Goal: Obtain resource: Obtain resource

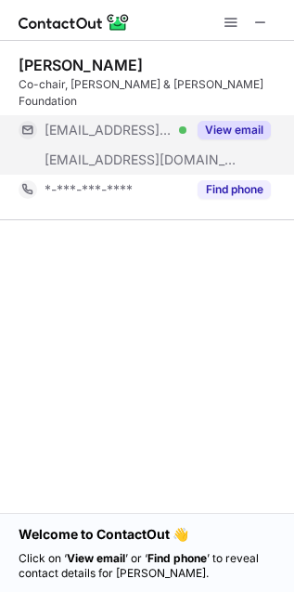
click at [228, 121] on button "View email" at bounding box center [234, 130] width 73 height 19
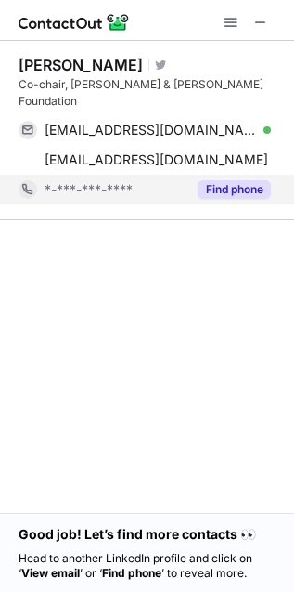
click at [254, 180] on button "Find phone" at bounding box center [234, 189] width 73 height 19
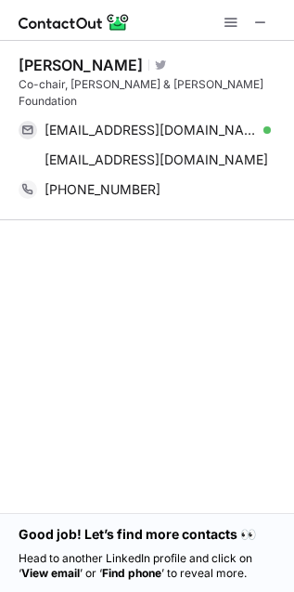
click at [71, 23] on img at bounding box center [74, 22] width 111 height 22
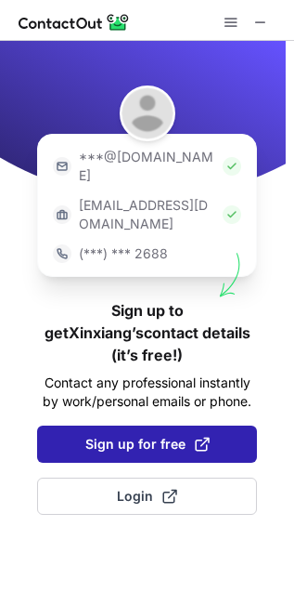
click at [142, 435] on span "Sign up for free" at bounding box center [147, 444] width 124 height 19
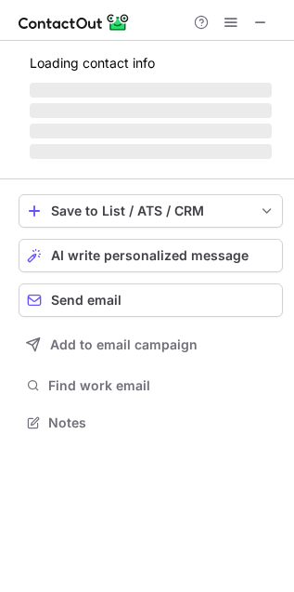
scroll to position [417, 294]
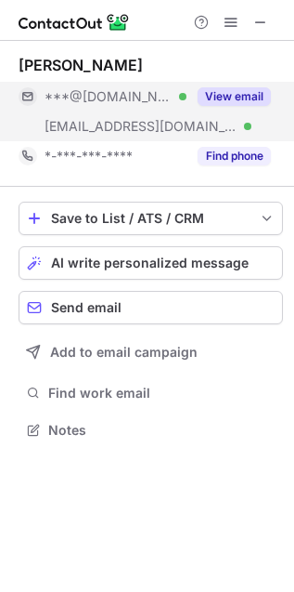
click at [238, 90] on button "View email" at bounding box center [234, 96] width 73 height 19
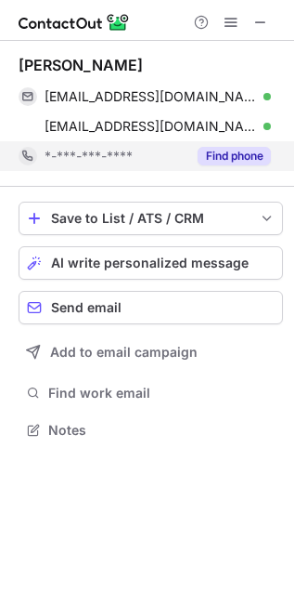
click at [241, 157] on button "Find phone" at bounding box center [234, 156] width 73 height 19
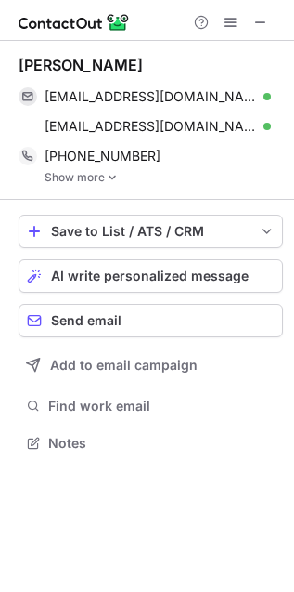
click at [86, 176] on link "Show more" at bounding box center [164, 177] width 239 height 13
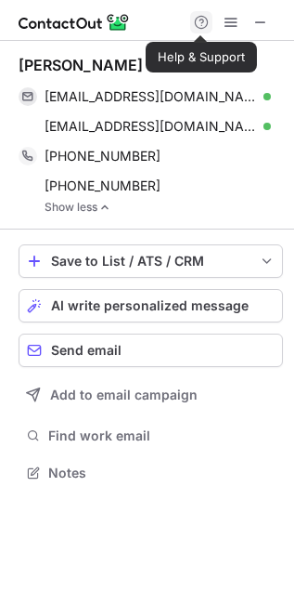
click at [203, 24] on span at bounding box center [201, 22] width 15 height 15
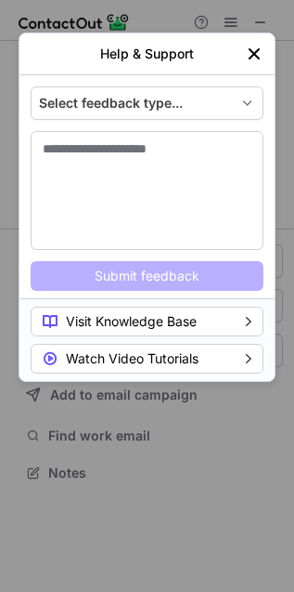
click at [253, 46] on img "left-button" at bounding box center [254, 54] width 19 height 19
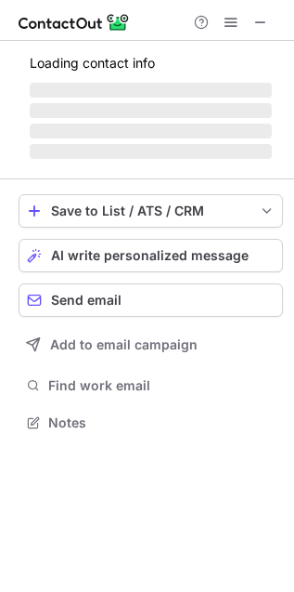
scroll to position [433, 294]
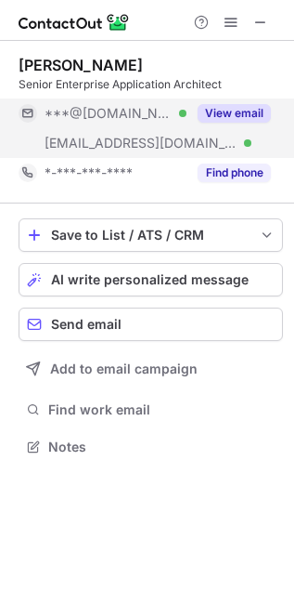
click at [239, 115] on button "View email" at bounding box center [234, 113] width 73 height 19
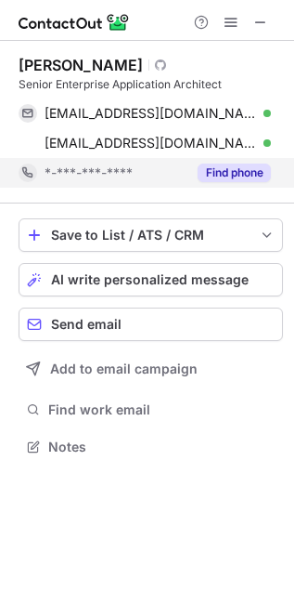
click at [233, 172] on button "Find phone" at bounding box center [234, 172] width 73 height 19
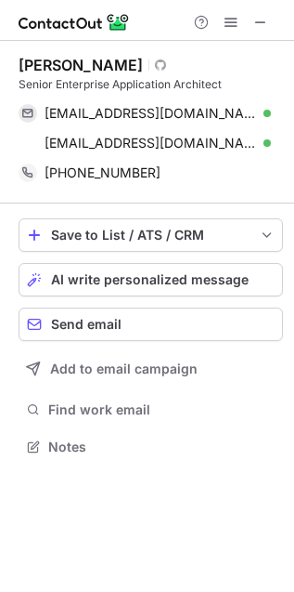
click at [111, 21] on img at bounding box center [74, 22] width 111 height 22
click at [115, 24] on img at bounding box center [74, 22] width 111 height 22
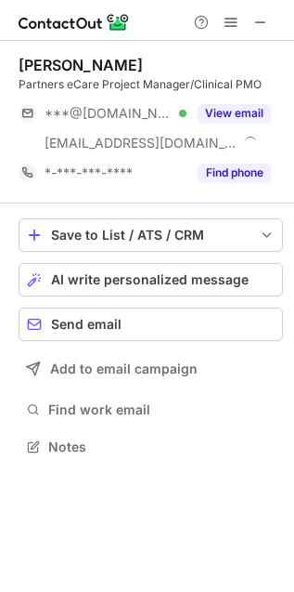
scroll to position [433, 294]
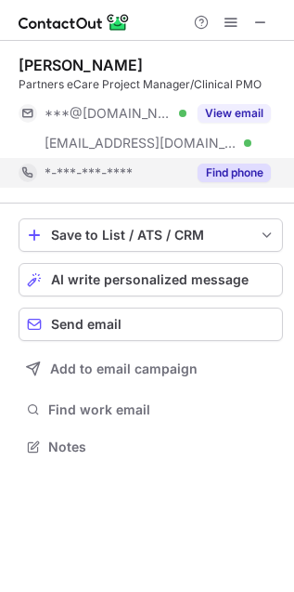
click at [253, 172] on button "Find phone" at bounding box center [234, 172] width 73 height 19
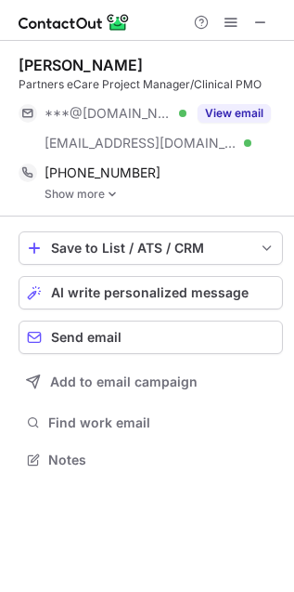
click at [75, 199] on link "Show more" at bounding box center [164, 194] width 239 height 13
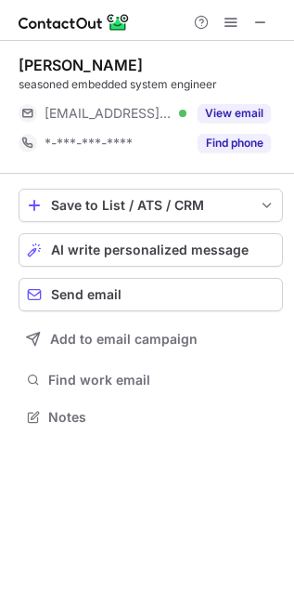
scroll to position [8, 8]
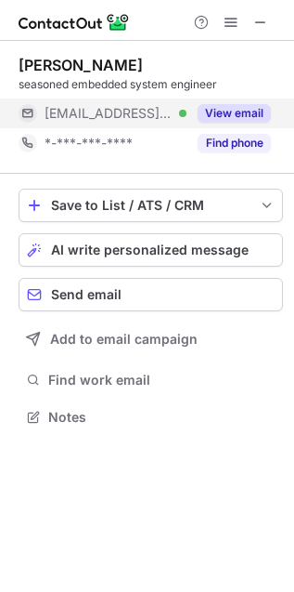
click at [248, 107] on button "View email" at bounding box center [234, 113] width 73 height 19
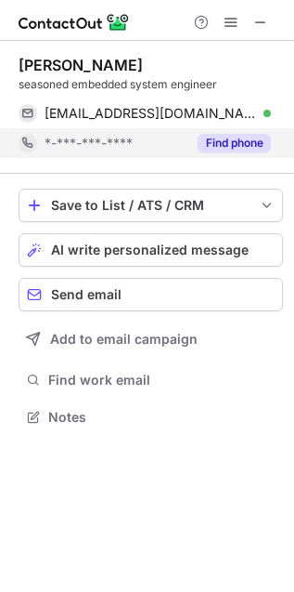
click at [232, 141] on button "Find phone" at bounding box center [234, 143] width 73 height 19
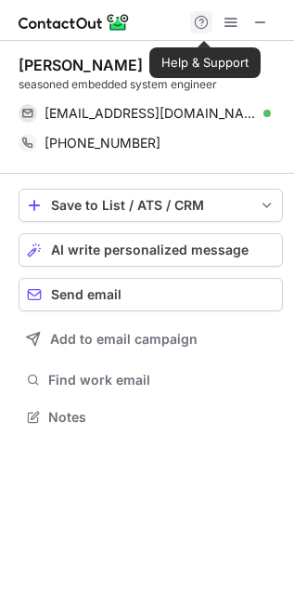
click at [204, 22] on span at bounding box center [201, 22] width 15 height 15
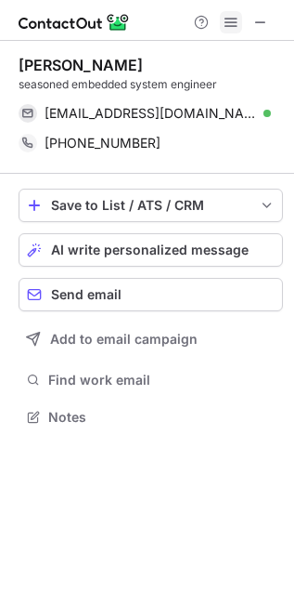
click at [228, 20] on span at bounding box center [231, 22] width 15 height 15
click at [220, 20] on button at bounding box center [231, 22] width 22 height 22
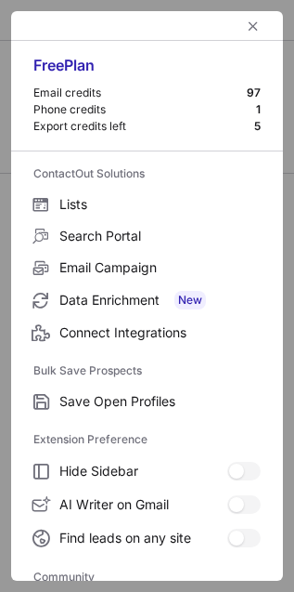
click at [64, 69] on div "Free Plan" at bounding box center [147, 71] width 228 height 30
click at [246, 27] on span "left-button" at bounding box center [253, 26] width 15 height 15
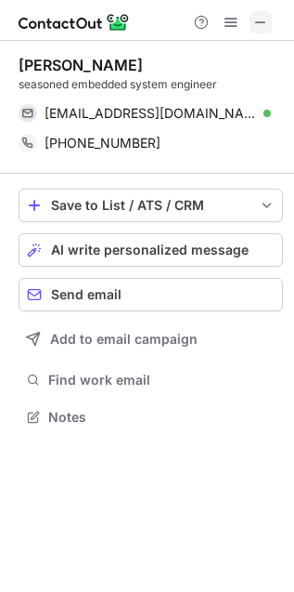
click at [260, 21] on span at bounding box center [261, 22] width 15 height 15
click at [229, 25] on span at bounding box center [231, 22] width 15 height 15
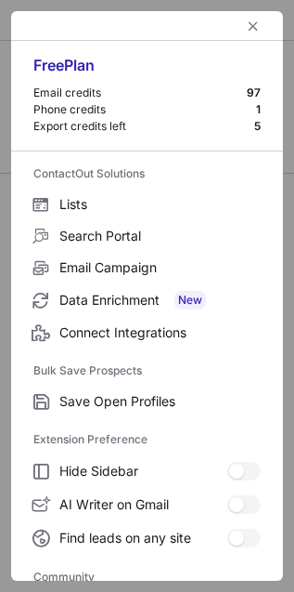
click at [59, 87] on div "Email credits" at bounding box center [140, 92] width 214 height 15
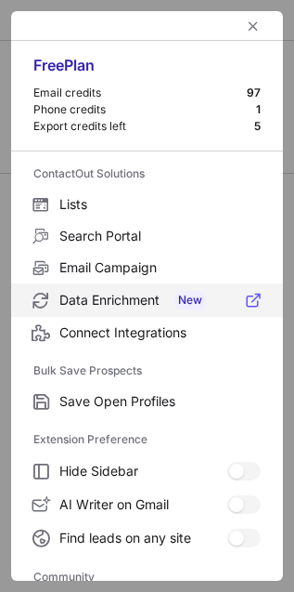
click at [104, 313] on label "Data Enrichment New" at bounding box center [147, 299] width 272 height 33
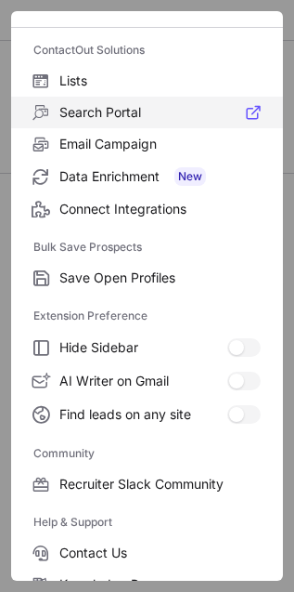
click at [72, 121] on label "Search Portal" at bounding box center [147, 113] width 272 height 32
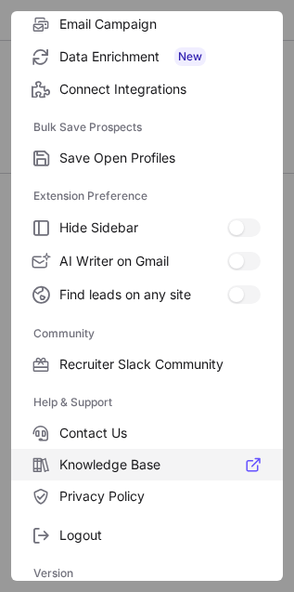
scroll to position [251, 0]
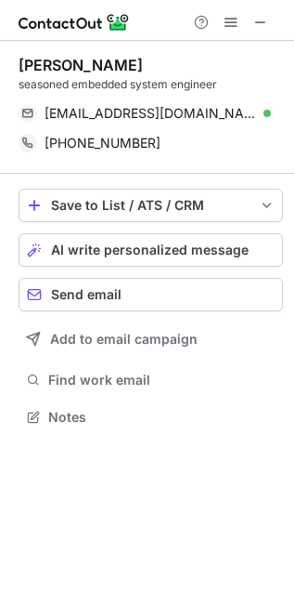
scroll to position [403, 294]
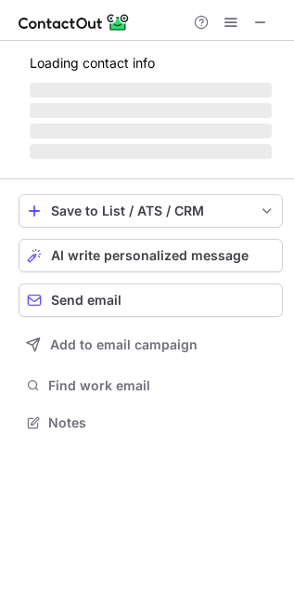
scroll to position [8, 8]
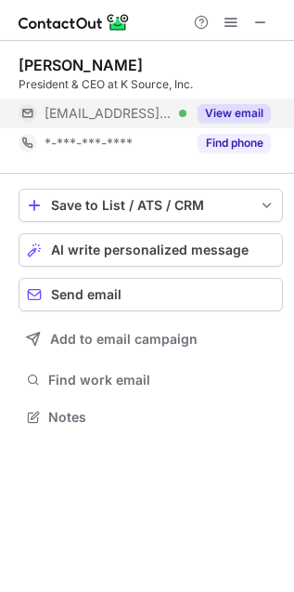
click at [222, 106] on button "View email" at bounding box center [234, 113] width 73 height 19
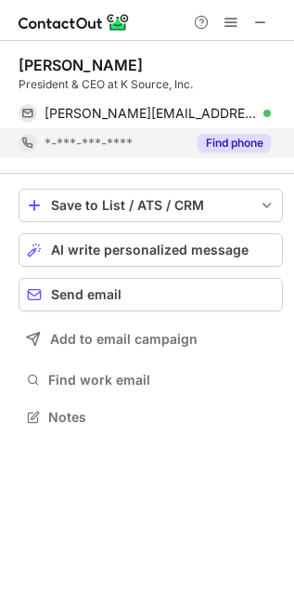
click at [228, 155] on div "Find phone" at bounding box center [229, 143] width 85 height 30
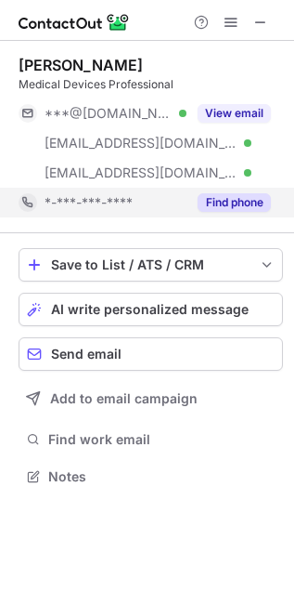
scroll to position [463, 294]
click at [235, 198] on button "Find phone" at bounding box center [234, 202] width 73 height 19
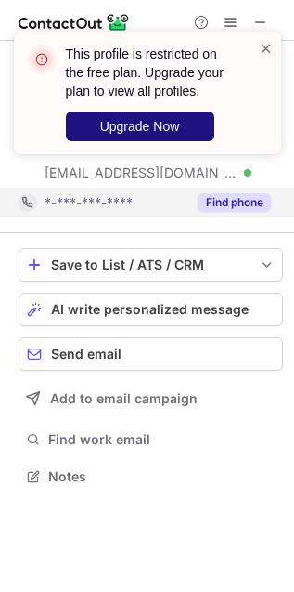
click at [97, 125] on button "Upgrade Now" at bounding box center [140, 126] width 149 height 30
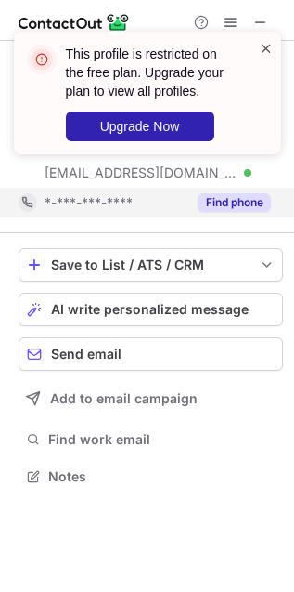
click at [260, 47] on span at bounding box center [266, 48] width 15 height 19
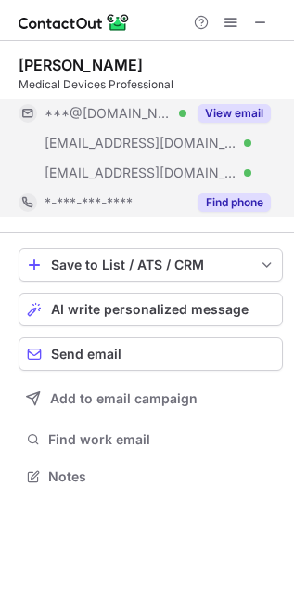
click at [242, 118] on button "View email" at bounding box center [234, 113] width 73 height 19
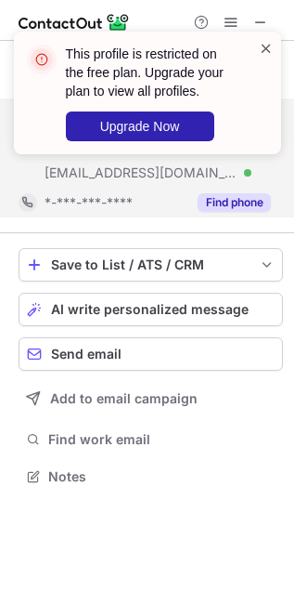
click at [267, 42] on span at bounding box center [266, 48] width 15 height 19
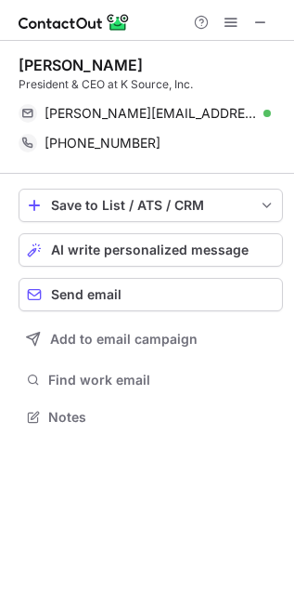
scroll to position [403, 294]
click at [224, 21] on span at bounding box center [231, 22] width 15 height 15
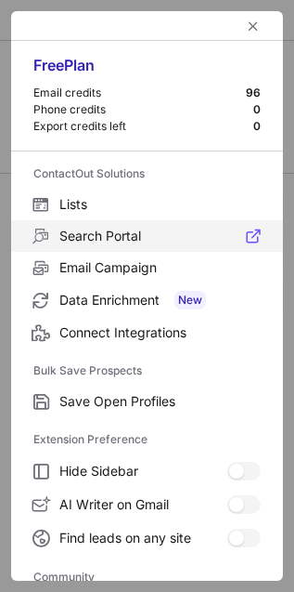
click at [102, 236] on span "Search Portal" at bounding box center [160, 236] width 202 height 17
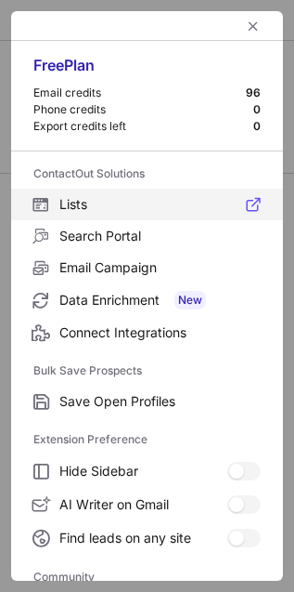
click at [66, 205] on span "Lists" at bounding box center [160, 204] width 202 height 17
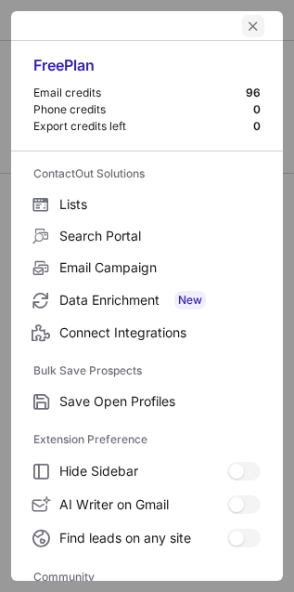
click at [246, 23] on span "left-button" at bounding box center [253, 26] width 15 height 15
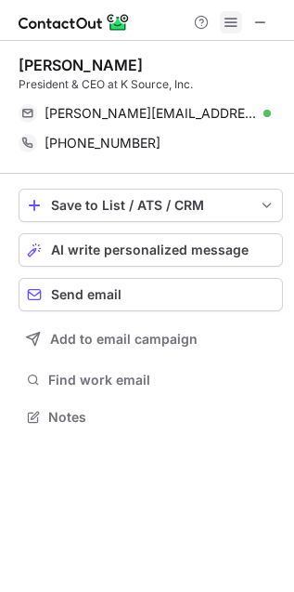
click at [238, 20] on span at bounding box center [231, 22] width 15 height 15
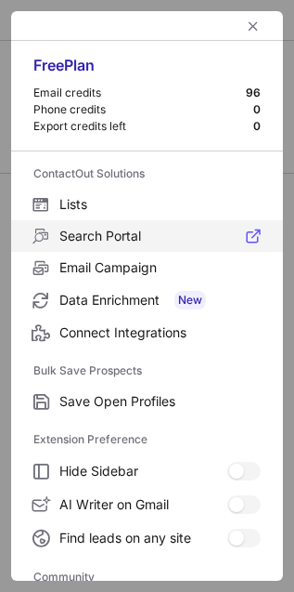
click at [99, 226] on label "Search Portal" at bounding box center [147, 236] width 272 height 32
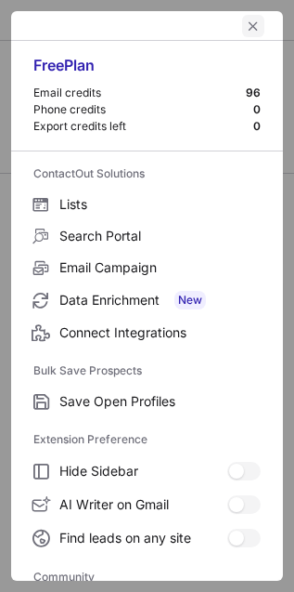
click at [246, 25] on span "left-button" at bounding box center [253, 26] width 15 height 15
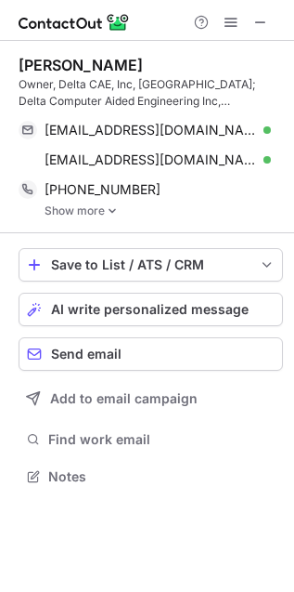
scroll to position [464, 294]
